Goal: Register for event/course

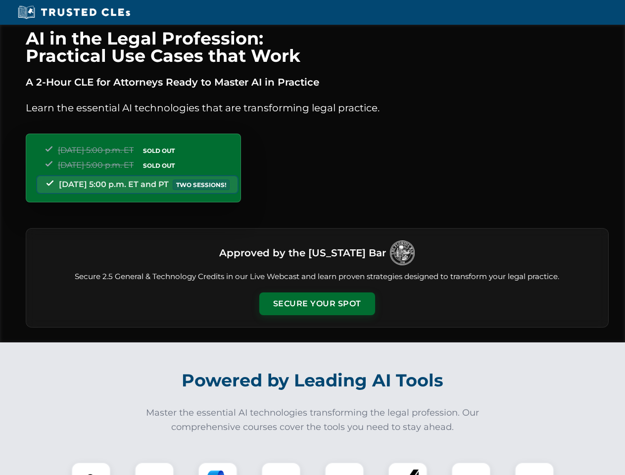
click at [317, 304] on button "Secure Your Spot" at bounding box center [317, 303] width 116 height 23
click at [91, 468] on img at bounding box center [91, 481] width 29 height 29
